Goal: Check status: Check status

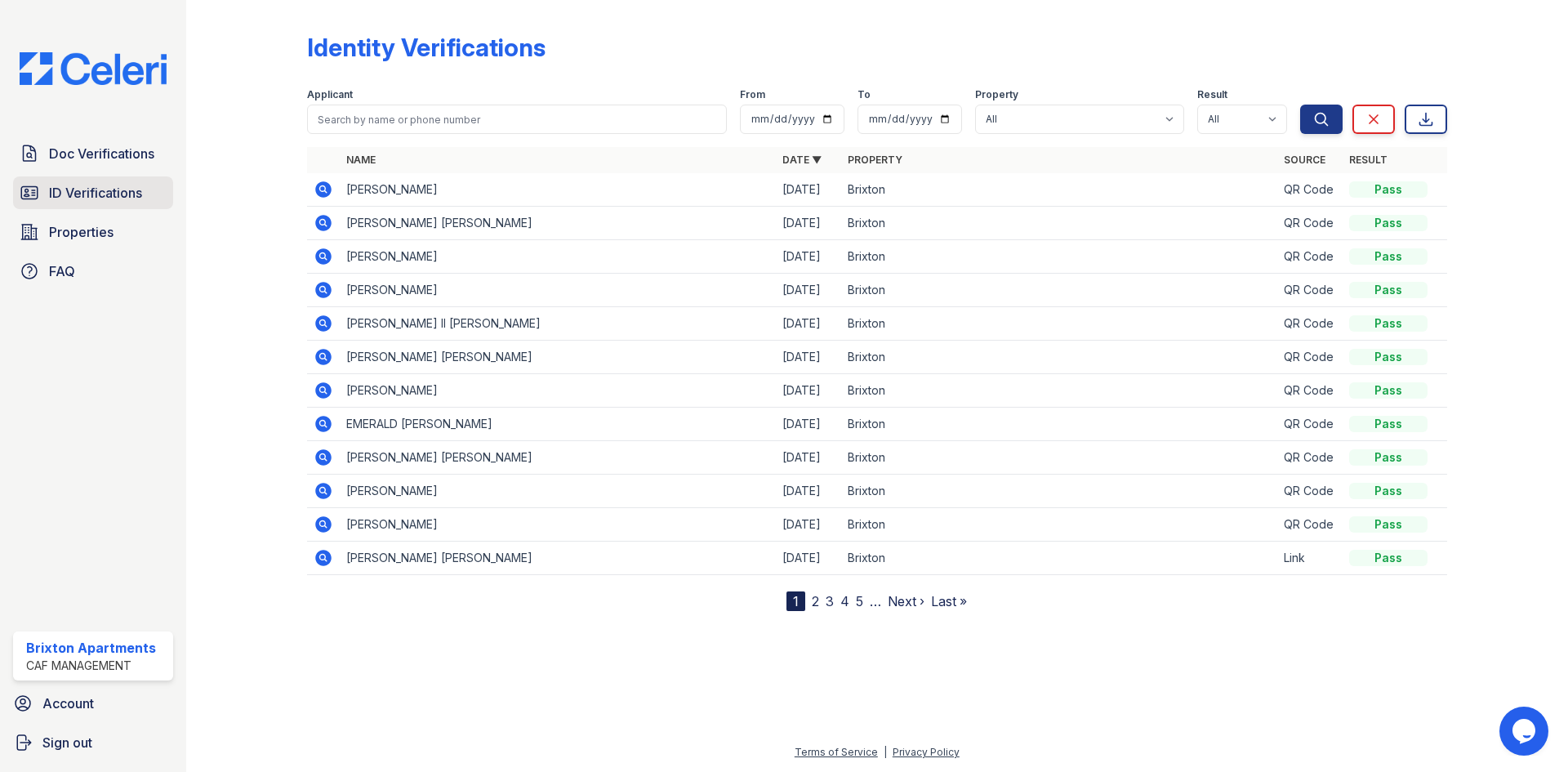
click at [80, 206] on link "ID Verifications" at bounding box center [92, 193] width 160 height 33
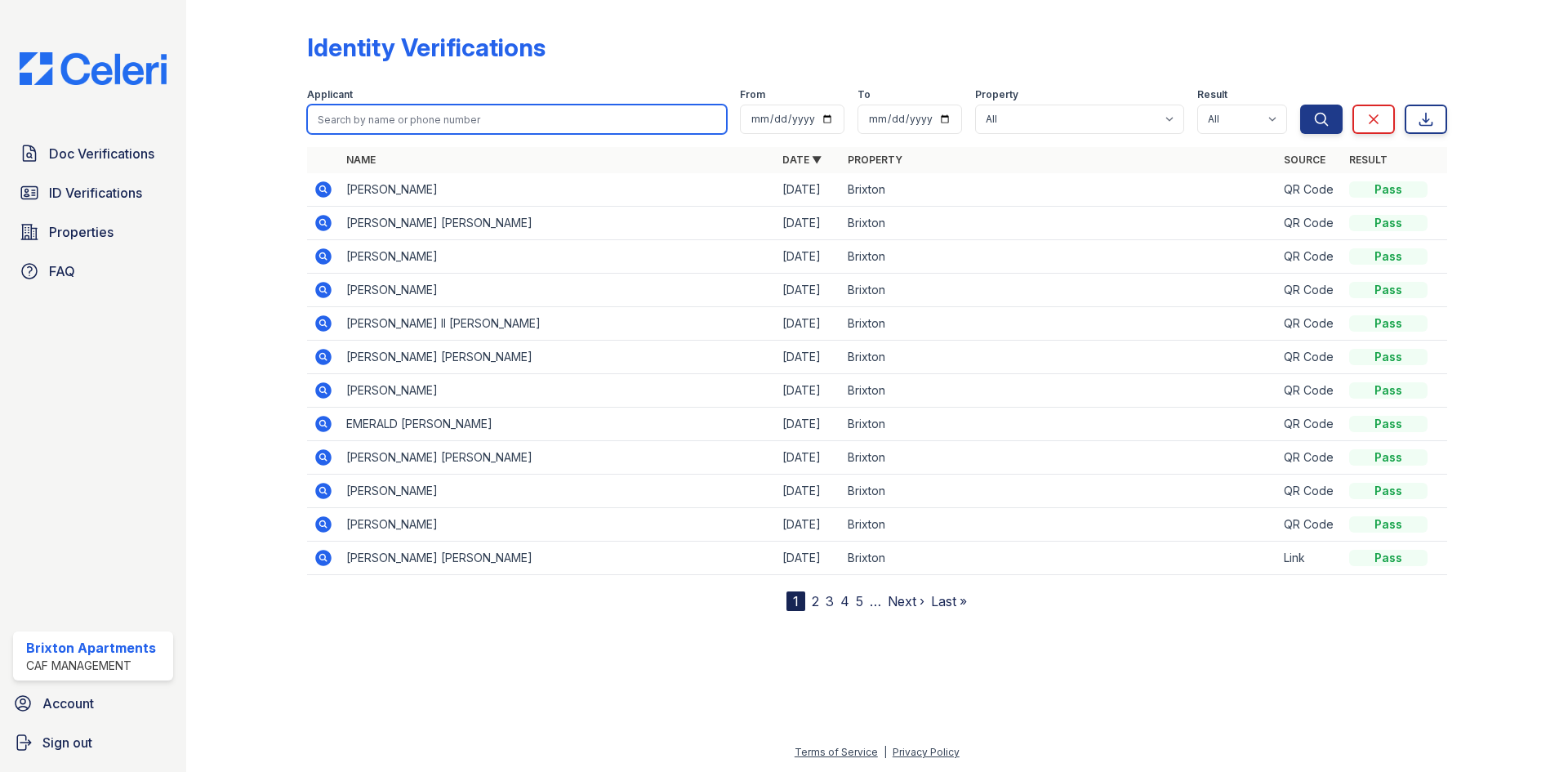
drag, startPoint x: 442, startPoint y: 125, endPoint x: 459, endPoint y: 119, distance: 18.0
click at [440, 126] on input "search" at bounding box center [516, 119] width 419 height 29
type input "cook"
click at [1300, 104] on button "Search" at bounding box center [1321, 119] width 42 height 29
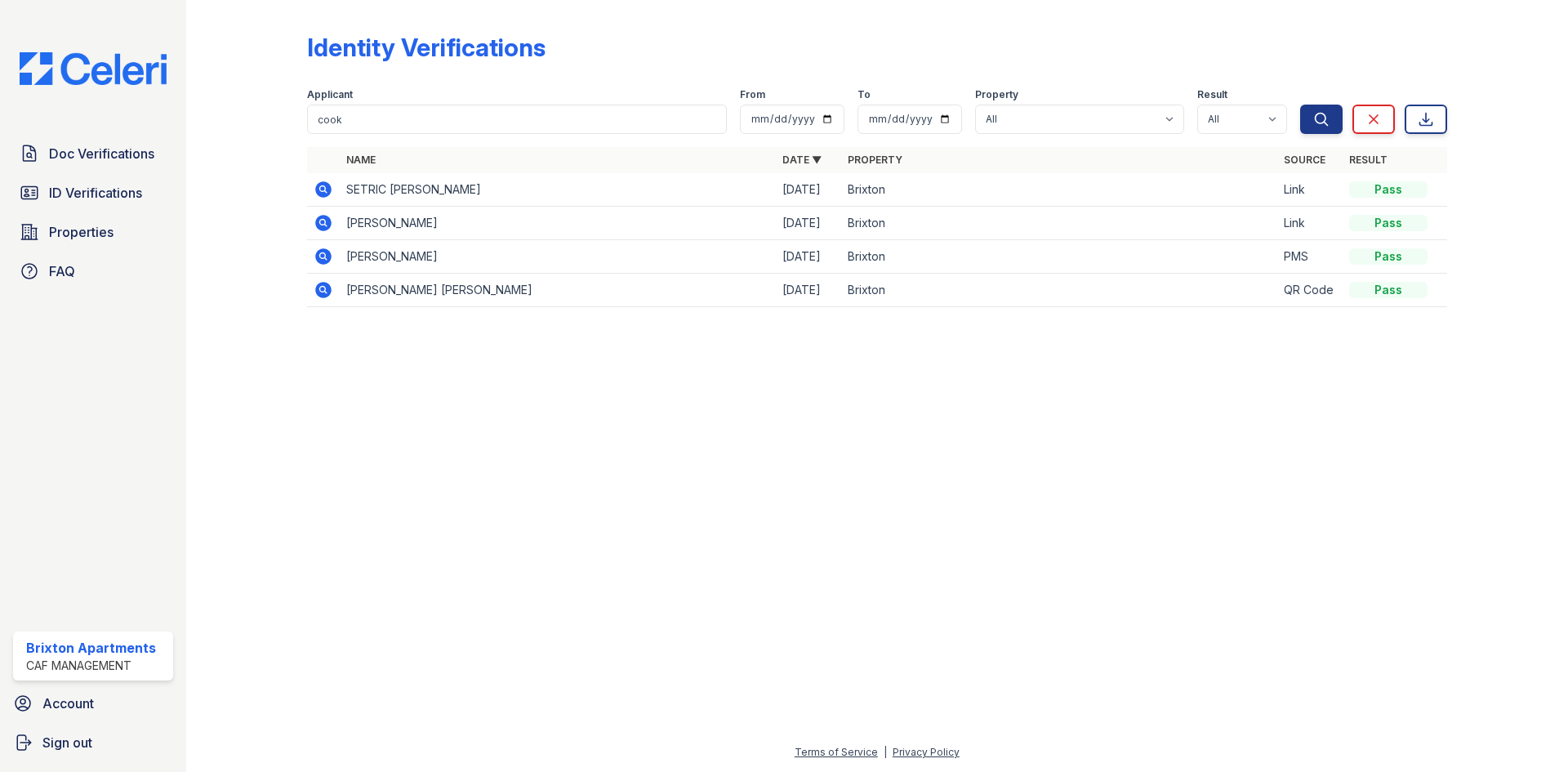
click at [331, 183] on icon at bounding box center [323, 189] width 19 height 19
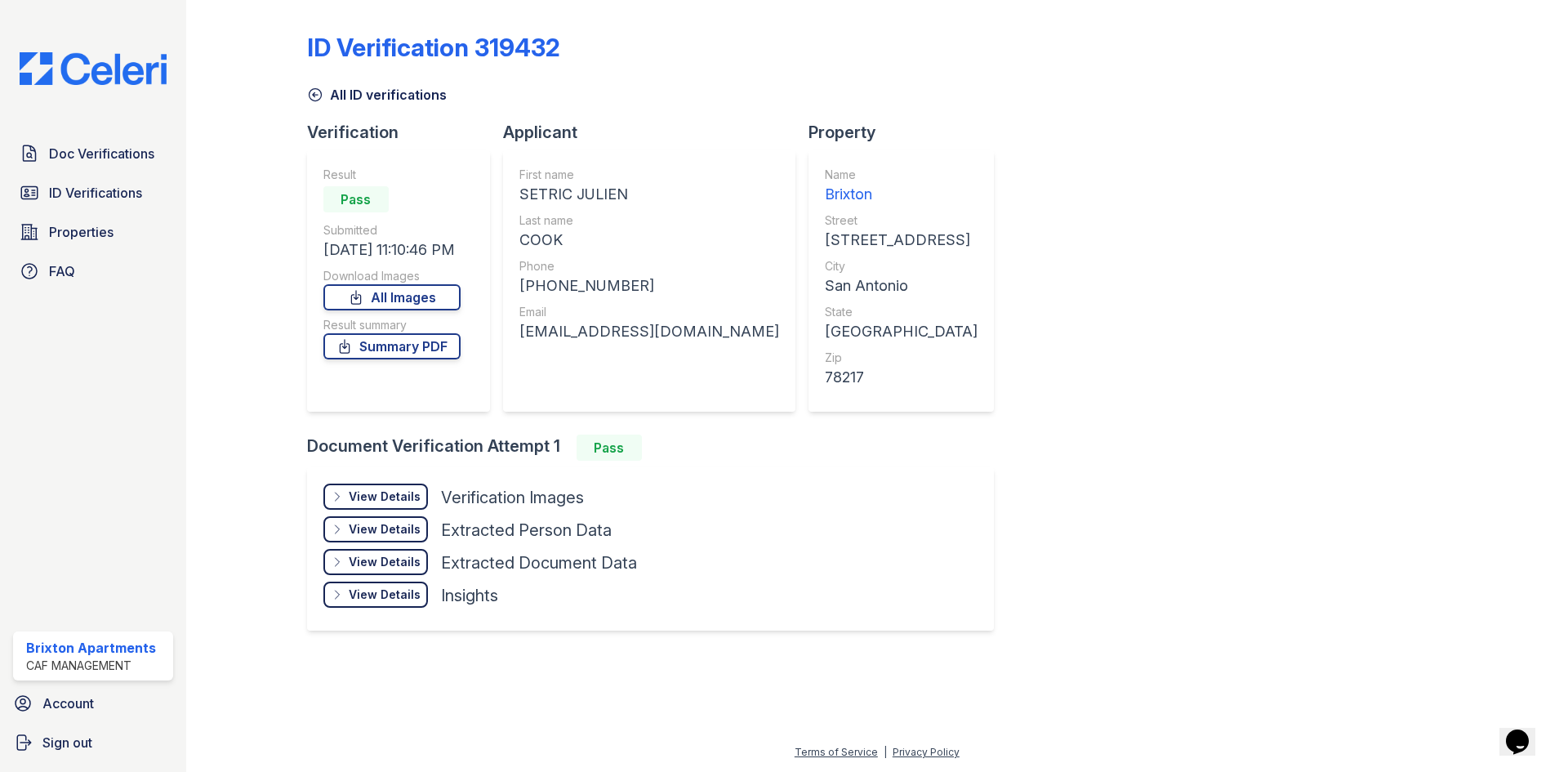
click at [410, 496] on div "View Details" at bounding box center [384, 496] width 71 height 16
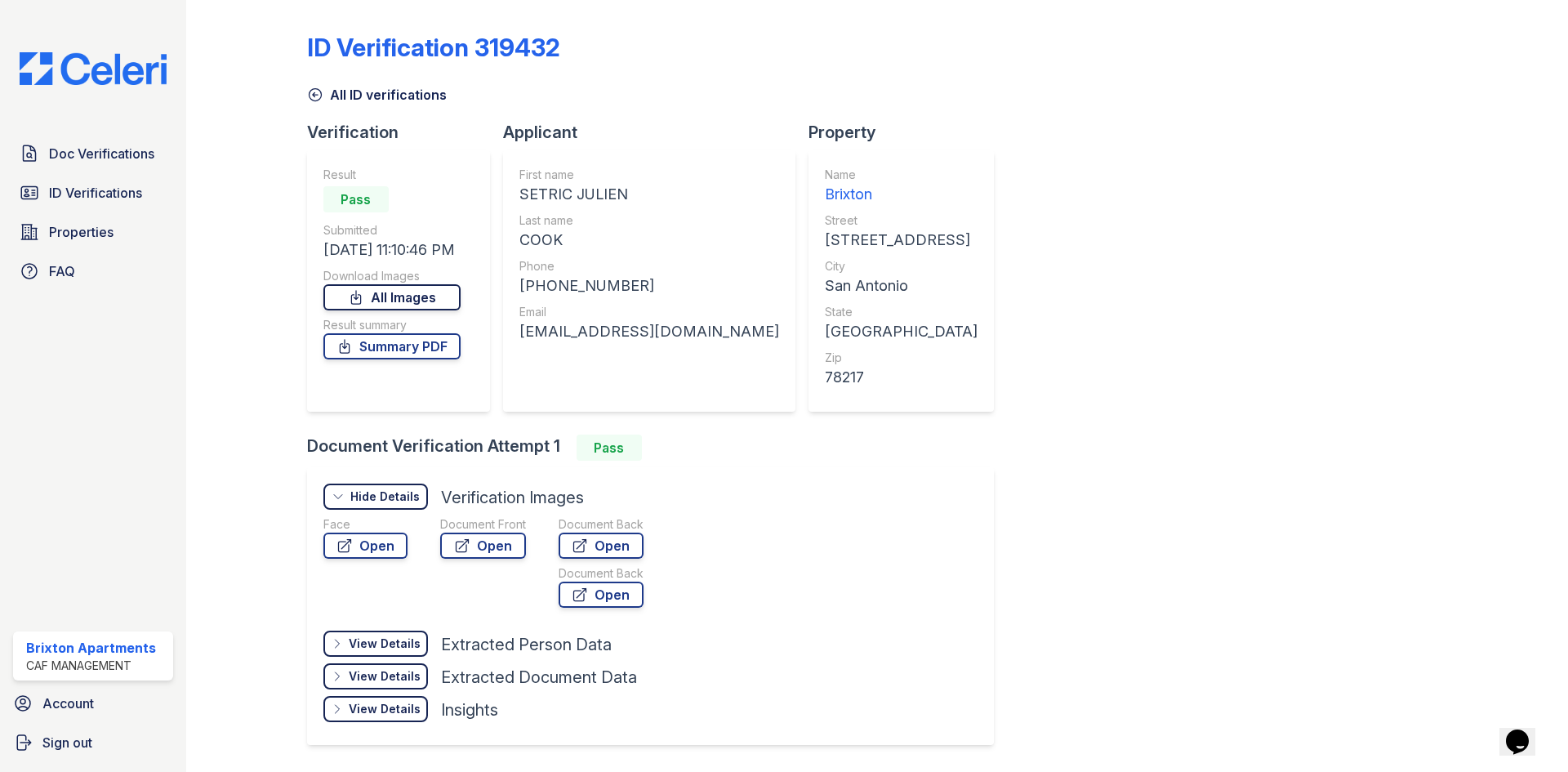
drag, startPoint x: 421, startPoint y: 291, endPoint x: 431, endPoint y: 303, distance: 15.6
click at [424, 291] on link "All Images" at bounding box center [392, 297] width 137 height 27
